Goal: Task Accomplishment & Management: Use online tool/utility

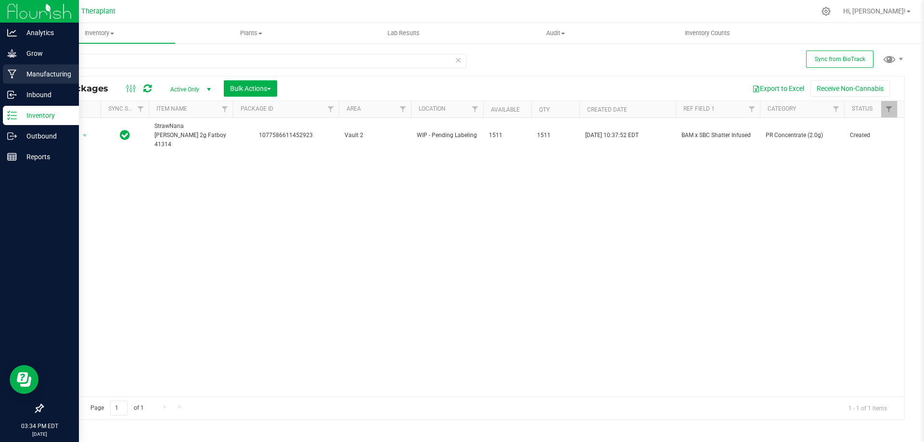
drag, startPoint x: 115, startPoint y: 59, endPoint x: 0, endPoint y: 78, distance: 116.5
click at [0, 78] on div "Analytics Grow Manufacturing Inbound Inventory Outbound Reports 03:34 PM EDT [D…" at bounding box center [462, 221] width 924 height 442
type input "41275"
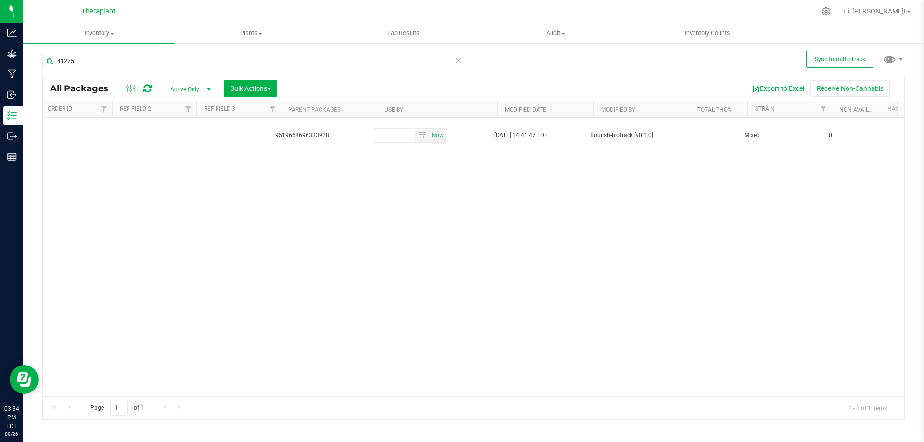
scroll to position [0, 866]
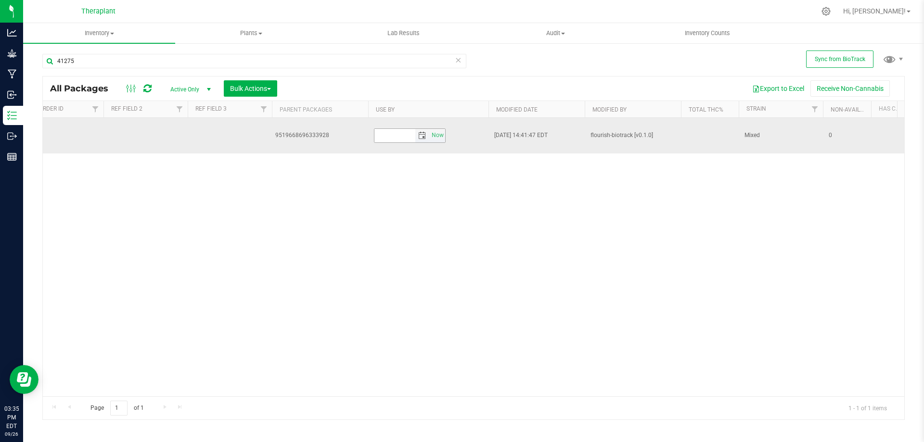
click at [423, 132] on span "select" at bounding box center [422, 136] width 8 height 8
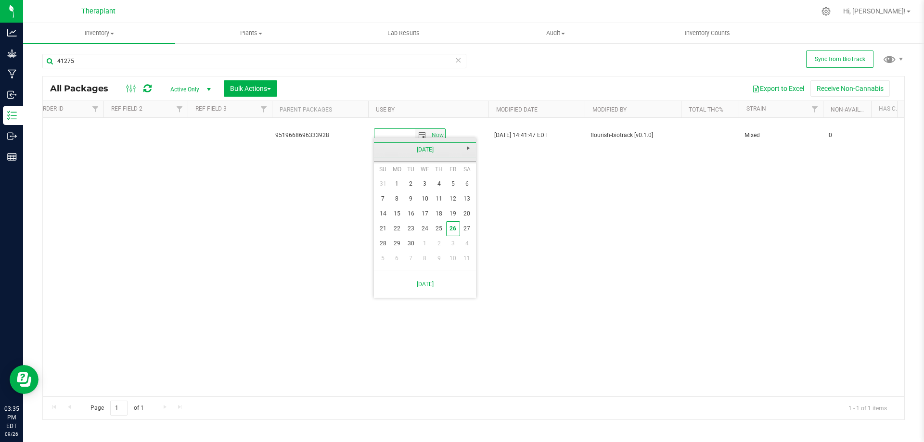
click at [431, 152] on link "[DATE]" at bounding box center [424, 149] width 103 height 15
click at [470, 146] on span "Next" at bounding box center [468, 148] width 8 height 8
click at [388, 234] on link "Sep" at bounding box center [388, 230] width 25 height 25
click at [411, 225] on link "22" at bounding box center [411, 228] width 14 height 15
type input "[DATE]"
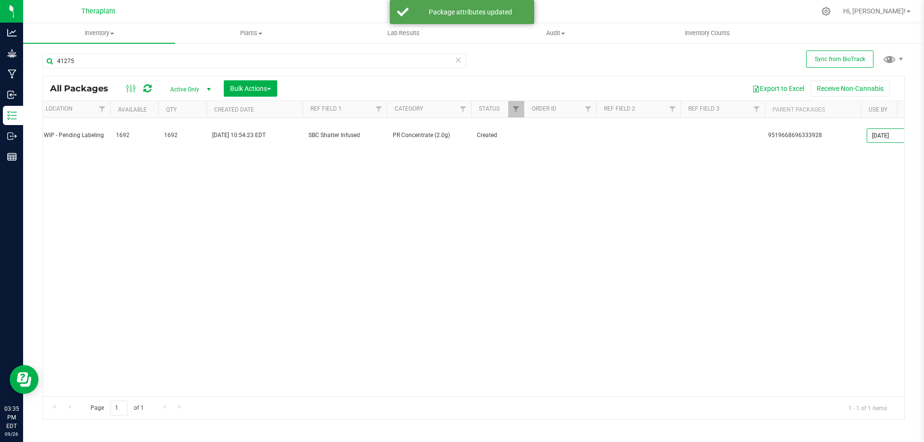
scroll to position [0, 0]
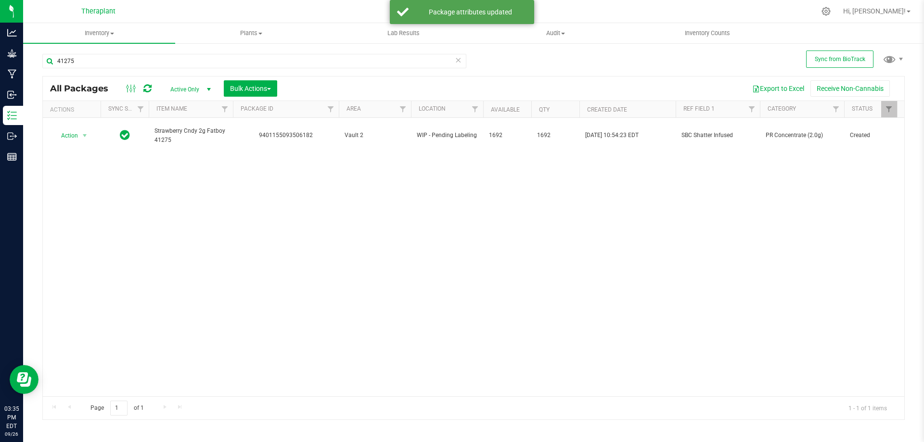
click at [138, 220] on div "Action Action Adjust qty Create package Edit attributes Global inventory Locate…" at bounding box center [473, 257] width 861 height 279
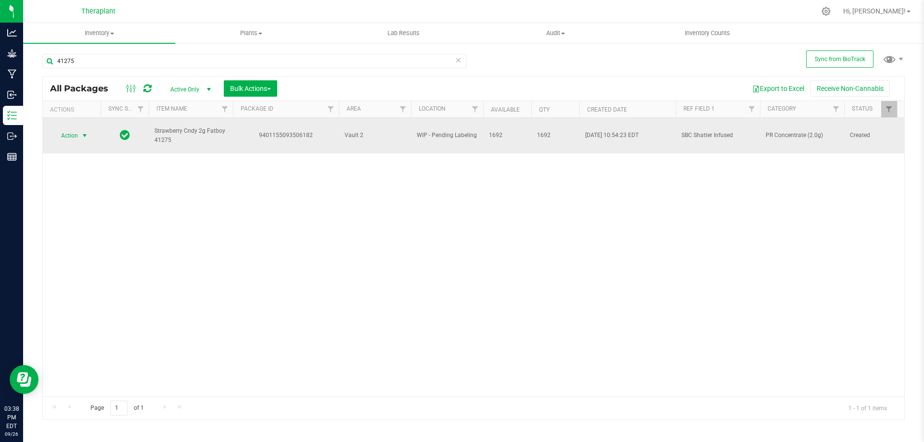
click at [62, 129] on span "Action" at bounding box center [65, 135] width 26 height 13
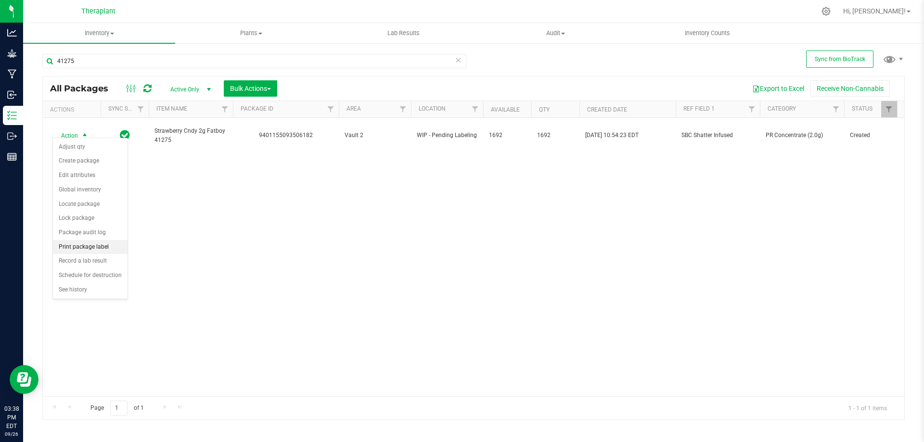
click at [84, 247] on li "Print package label" at bounding box center [90, 247] width 75 height 14
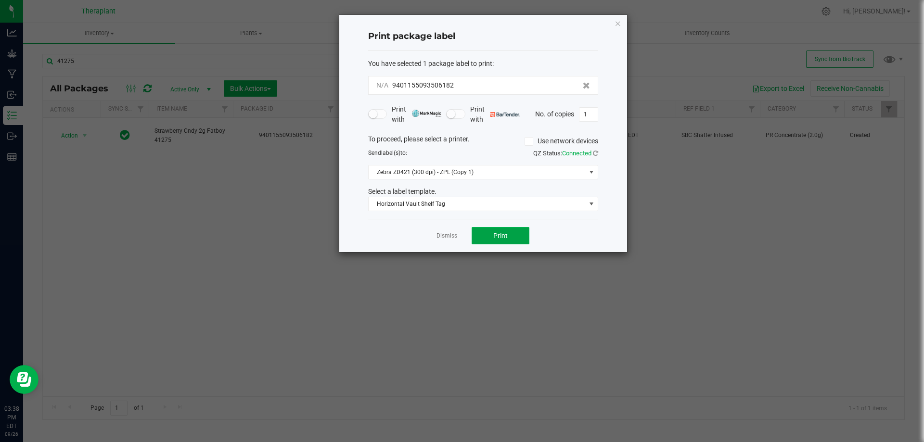
click at [507, 234] on span "Print" at bounding box center [500, 236] width 14 height 8
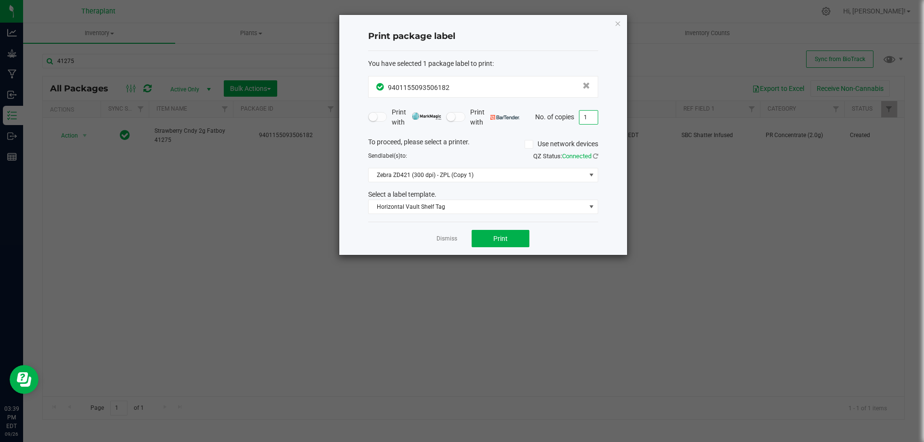
click at [587, 120] on input "1" at bounding box center [588, 117] width 18 height 13
type input "171"
click at [499, 239] on span "Print" at bounding box center [500, 239] width 14 height 8
click at [620, 21] on icon "button" at bounding box center [617, 23] width 7 height 12
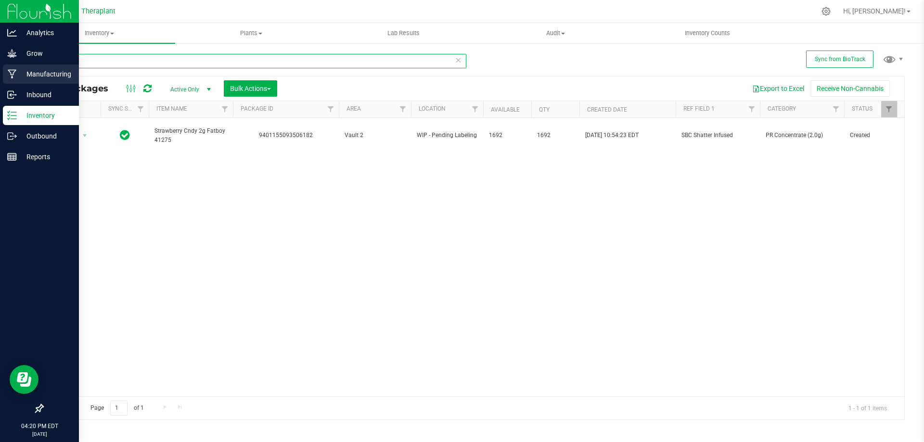
drag, startPoint x: 108, startPoint y: 63, endPoint x: 2, endPoint y: 84, distance: 108.4
click at [2, 84] on div "Analytics Grow Manufacturing Inbound Inventory Outbound Reports 04:20 PM EDT [D…" at bounding box center [462, 221] width 924 height 442
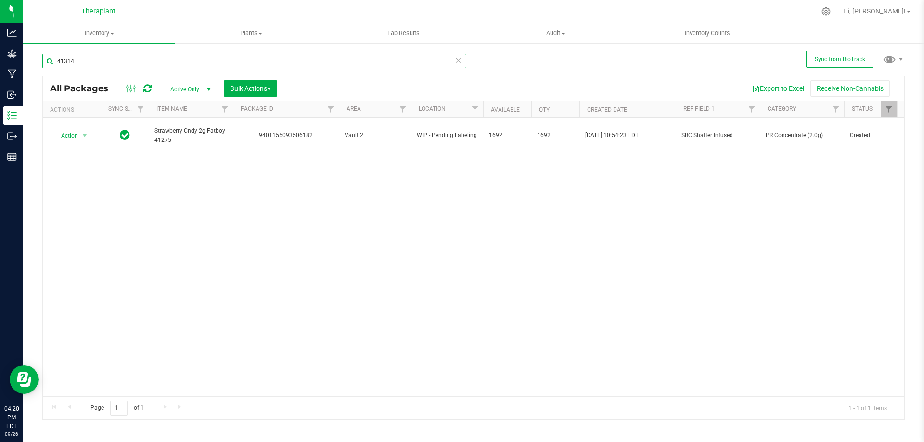
type input "41314"
click at [72, 131] on span "Action" at bounding box center [65, 135] width 26 height 13
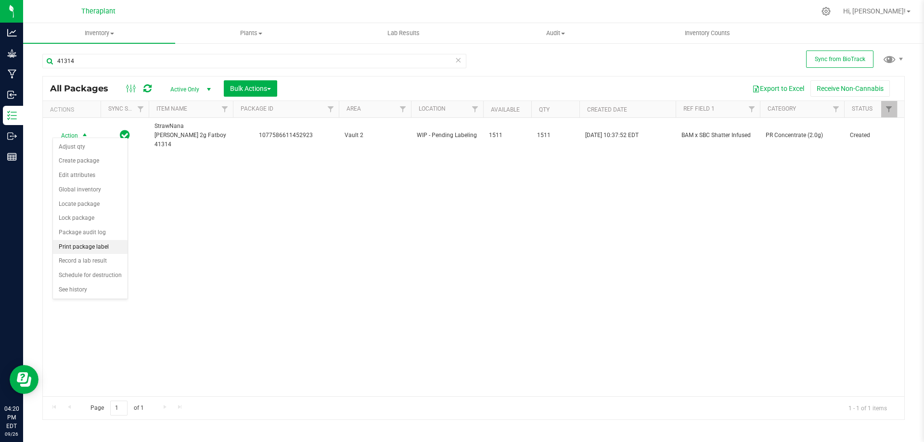
click at [101, 246] on li "Print package label" at bounding box center [90, 247] width 75 height 14
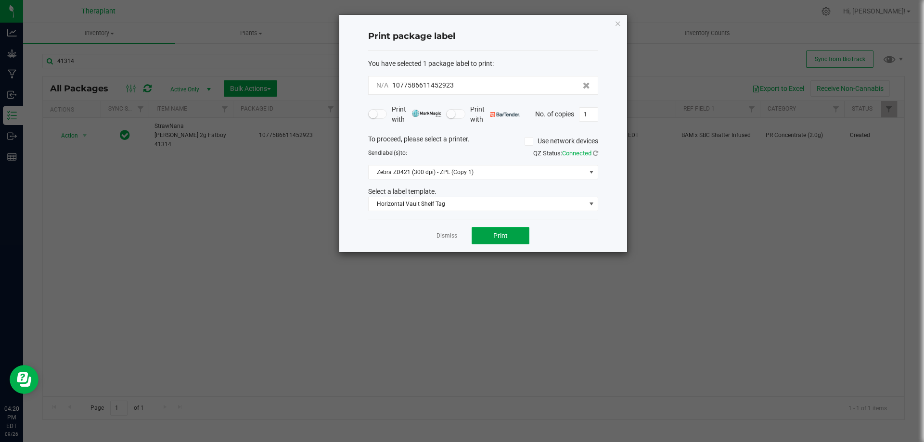
click at [487, 238] on button "Print" at bounding box center [501, 235] width 58 height 17
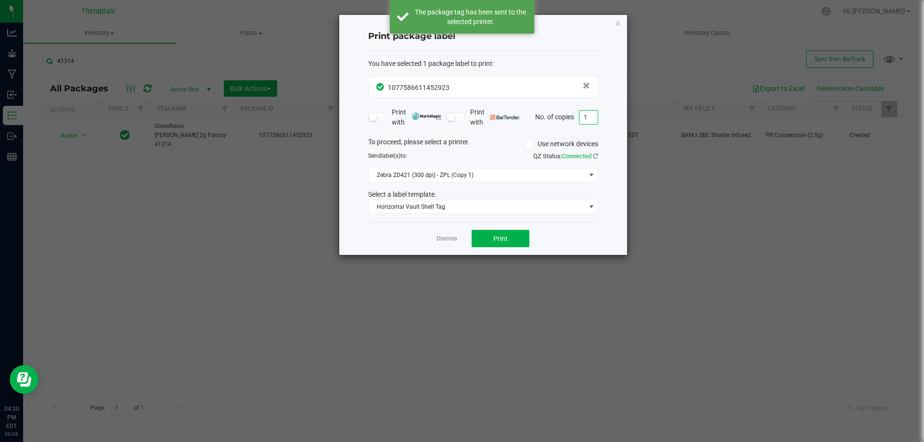
click at [585, 122] on input "1" at bounding box center [588, 117] width 18 height 13
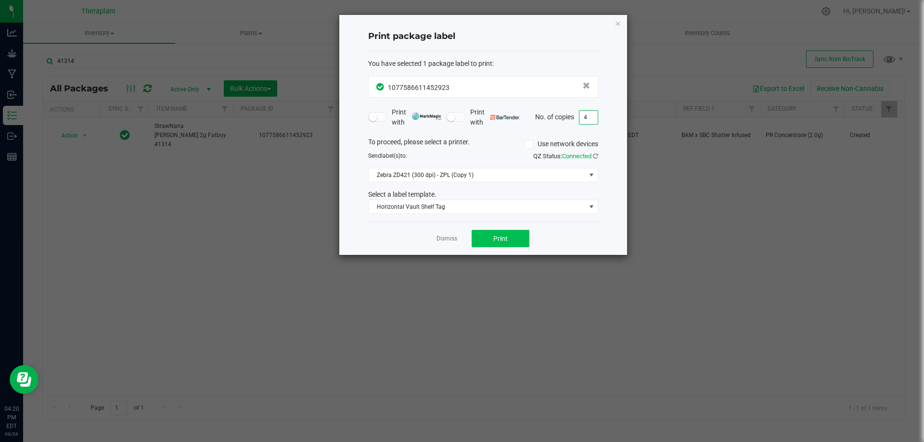
type input "4"
click at [510, 238] on button "Print" at bounding box center [501, 238] width 58 height 17
